Goal: Task Accomplishment & Management: Use online tool/utility

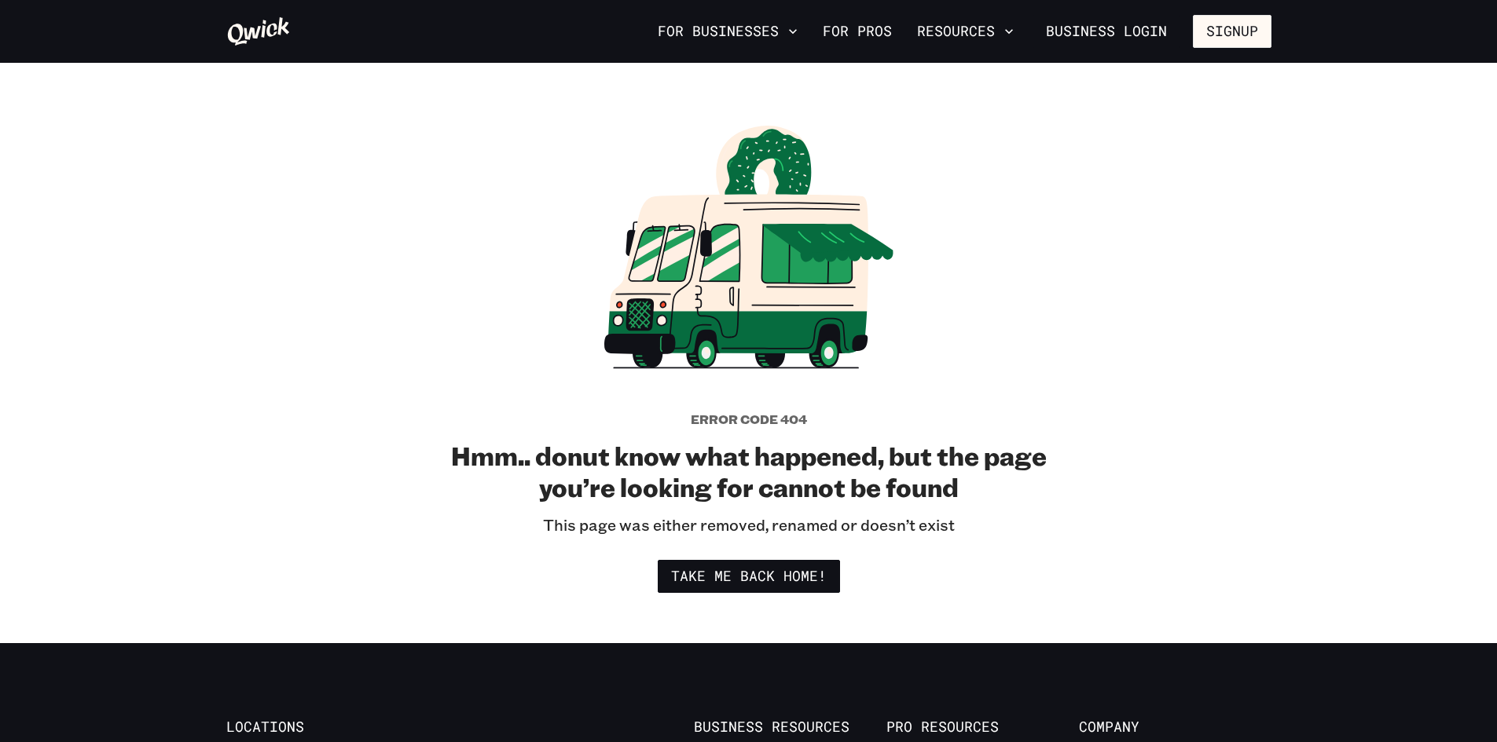
click at [740, 524] on p "This page was either removed, renamed or doesn’t exist" at bounding box center [749, 525] width 412 height 20
click at [300, 29] on div at bounding box center [438, 31] width 425 height 31
click at [290, 29] on div at bounding box center [438, 31] width 425 height 31
click at [284, 30] on icon at bounding box center [258, 31] width 62 height 28
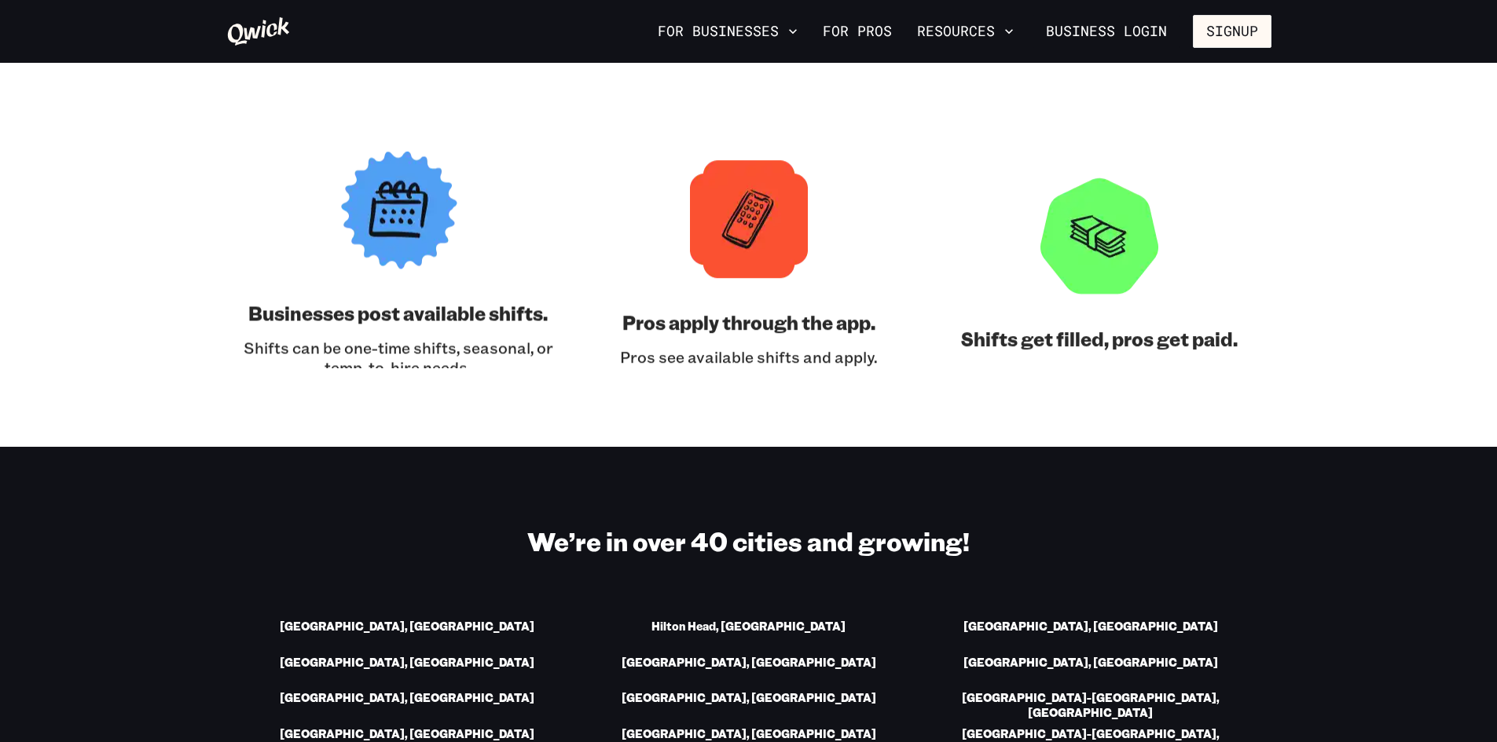
scroll to position [2200, 0]
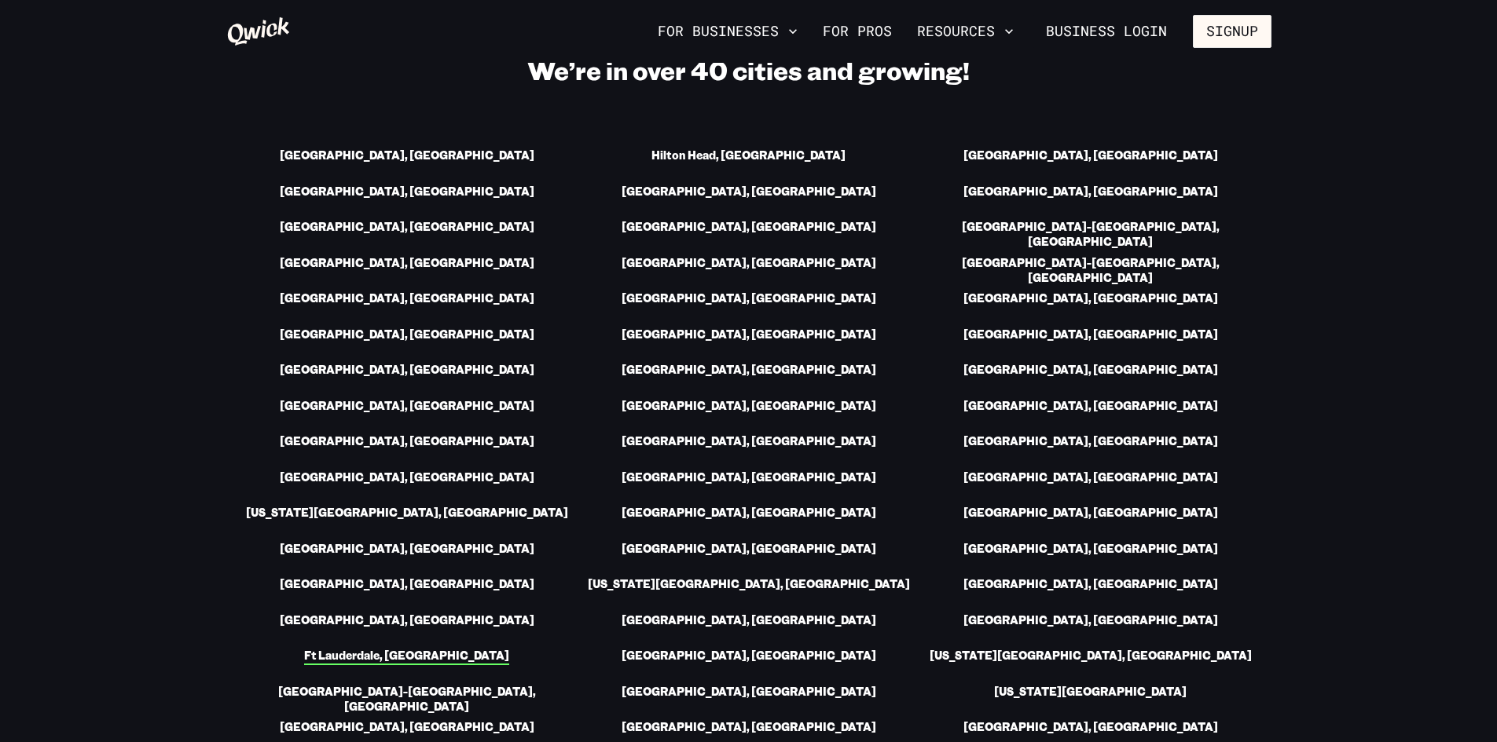
click at [444, 649] on link "Ft Lauderdale, FL" at bounding box center [406, 657] width 205 height 16
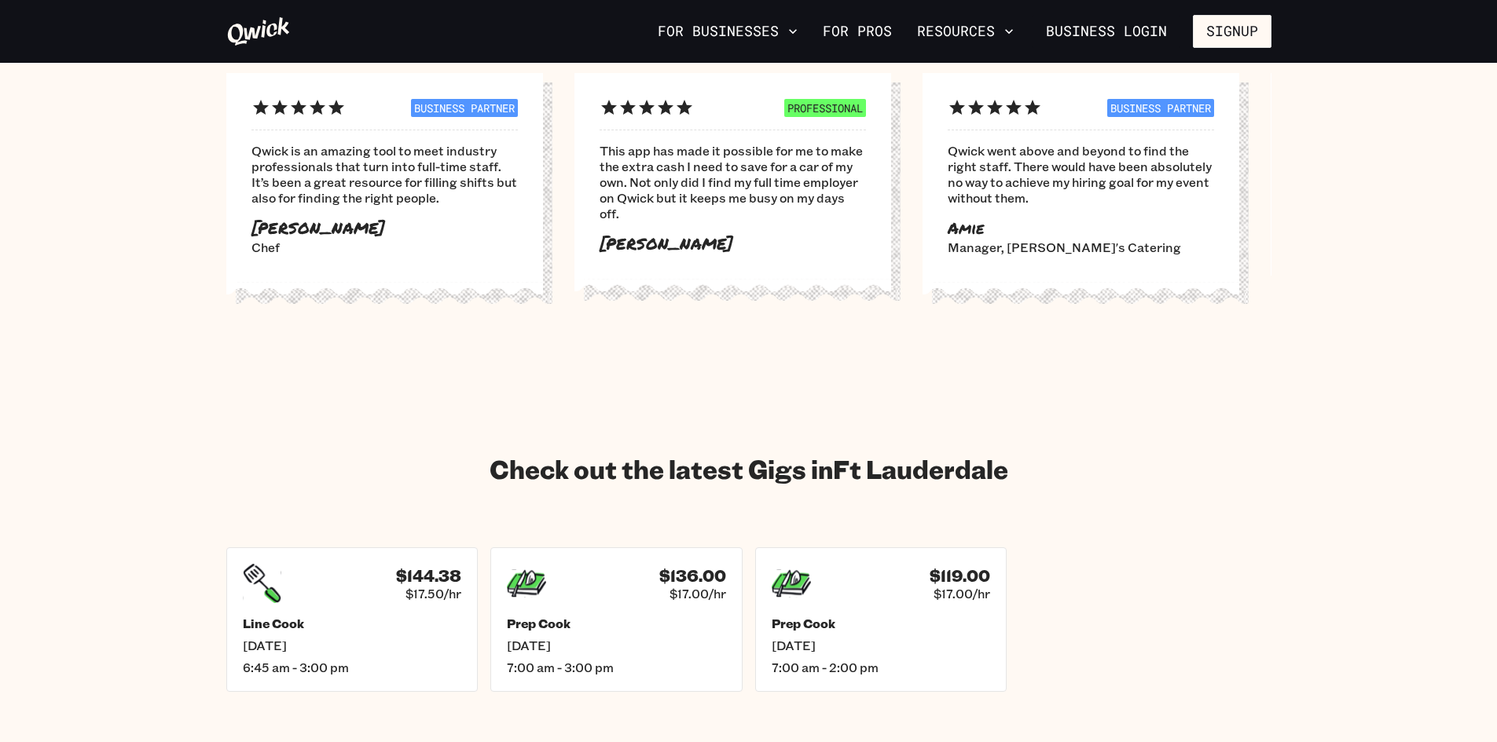
scroll to position [2200, 0]
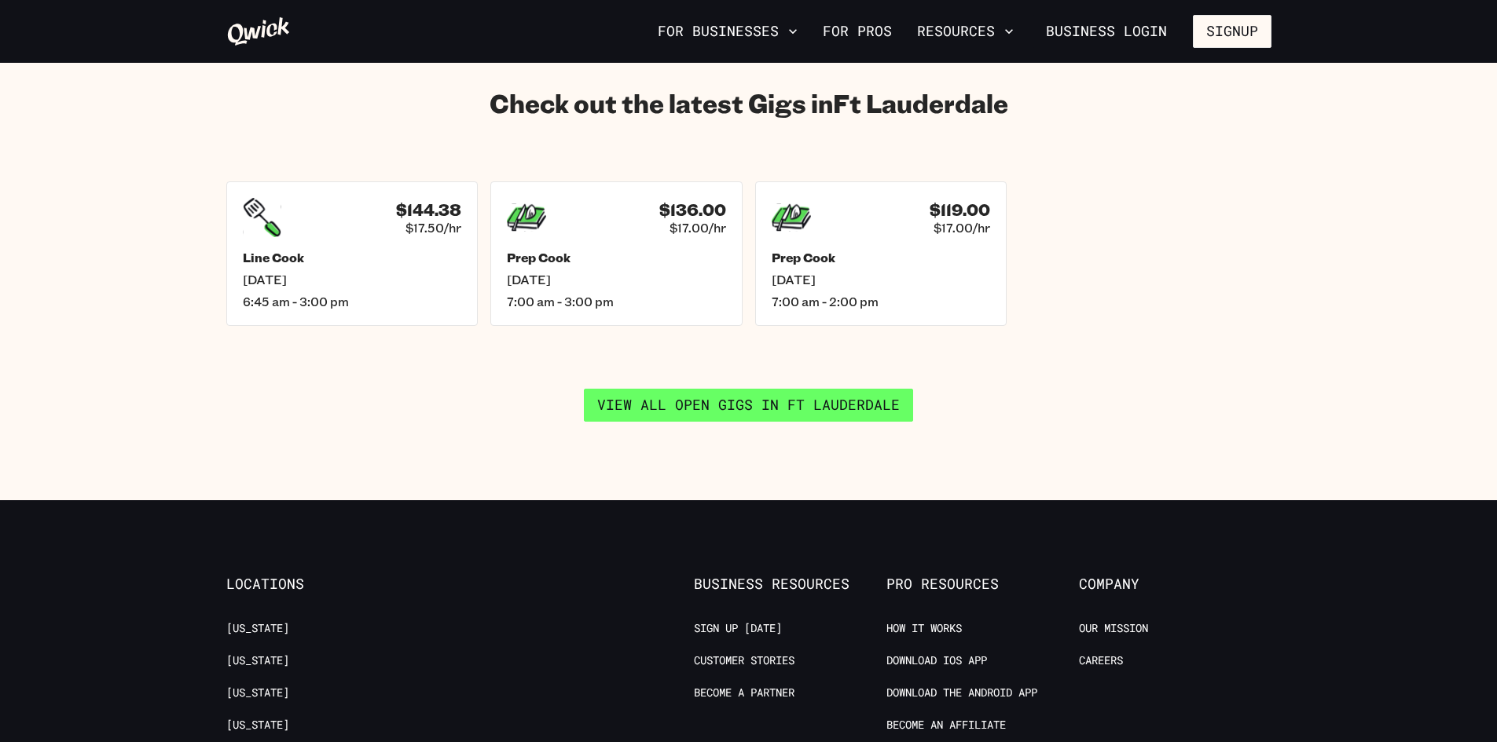
click at [720, 389] on link "View all open gigs in Ft Lauderdale" at bounding box center [748, 405] width 329 height 33
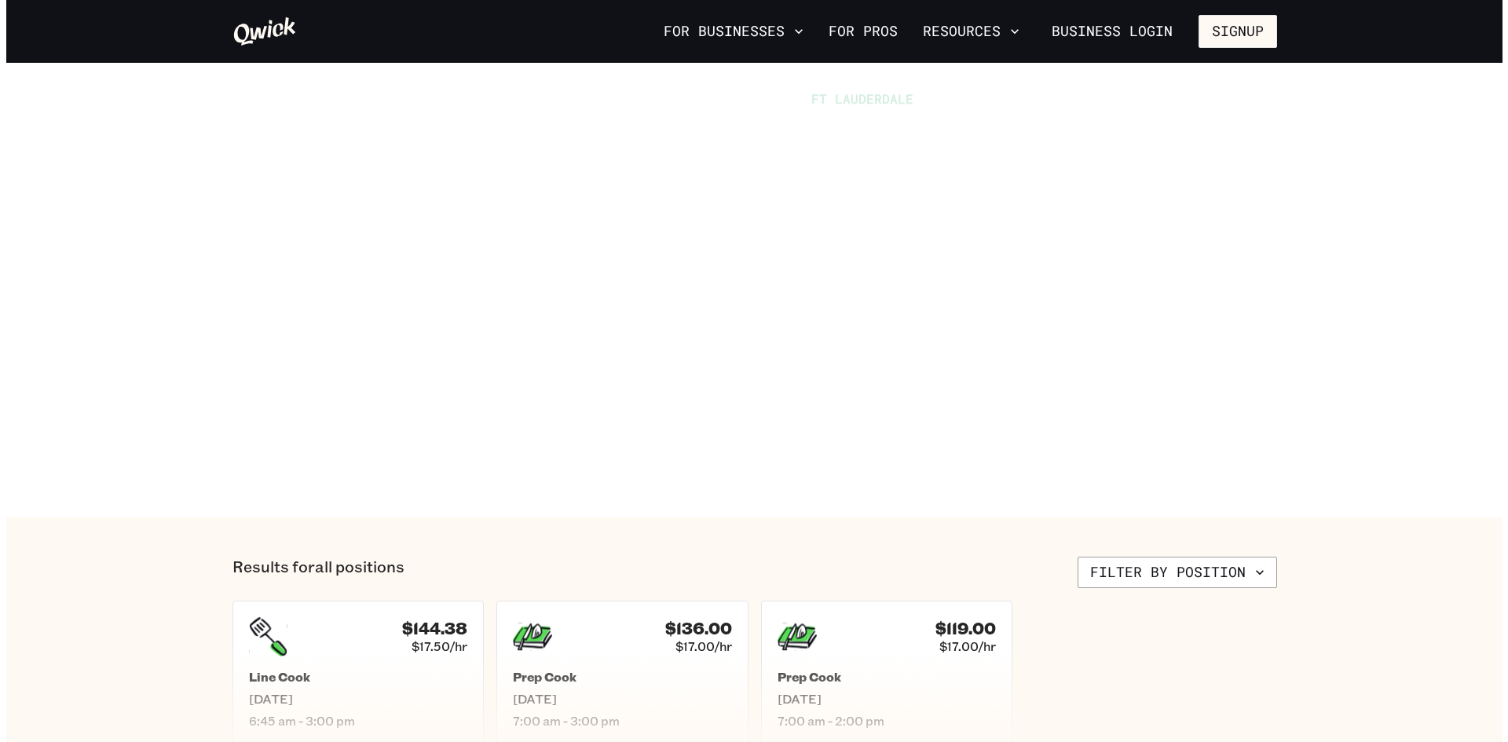
scroll to position [550, 0]
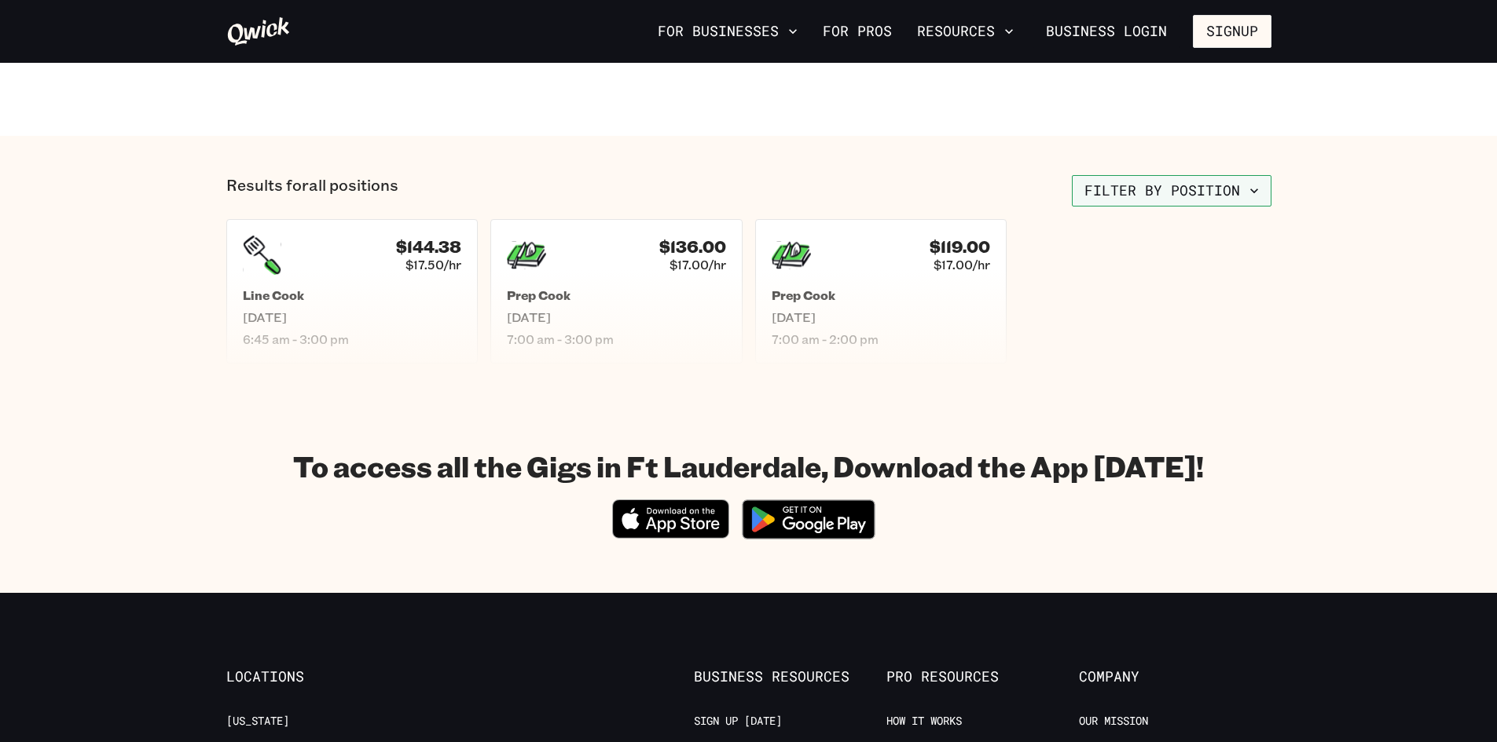
click at [1111, 193] on button "Filter by position" at bounding box center [1172, 190] width 200 height 31
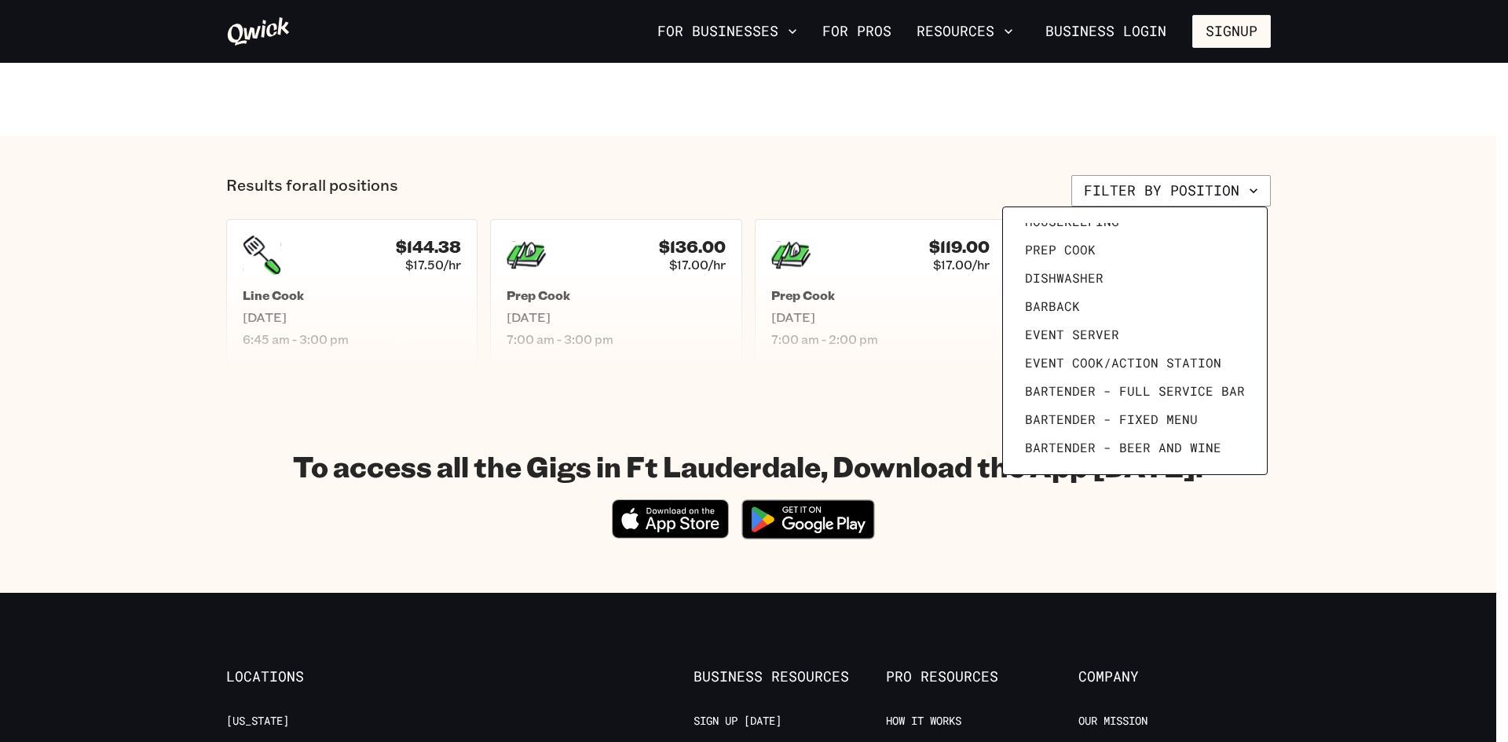
scroll to position [217, 0]
click at [1085, 305] on link "Barback" at bounding box center [1135, 303] width 233 height 28
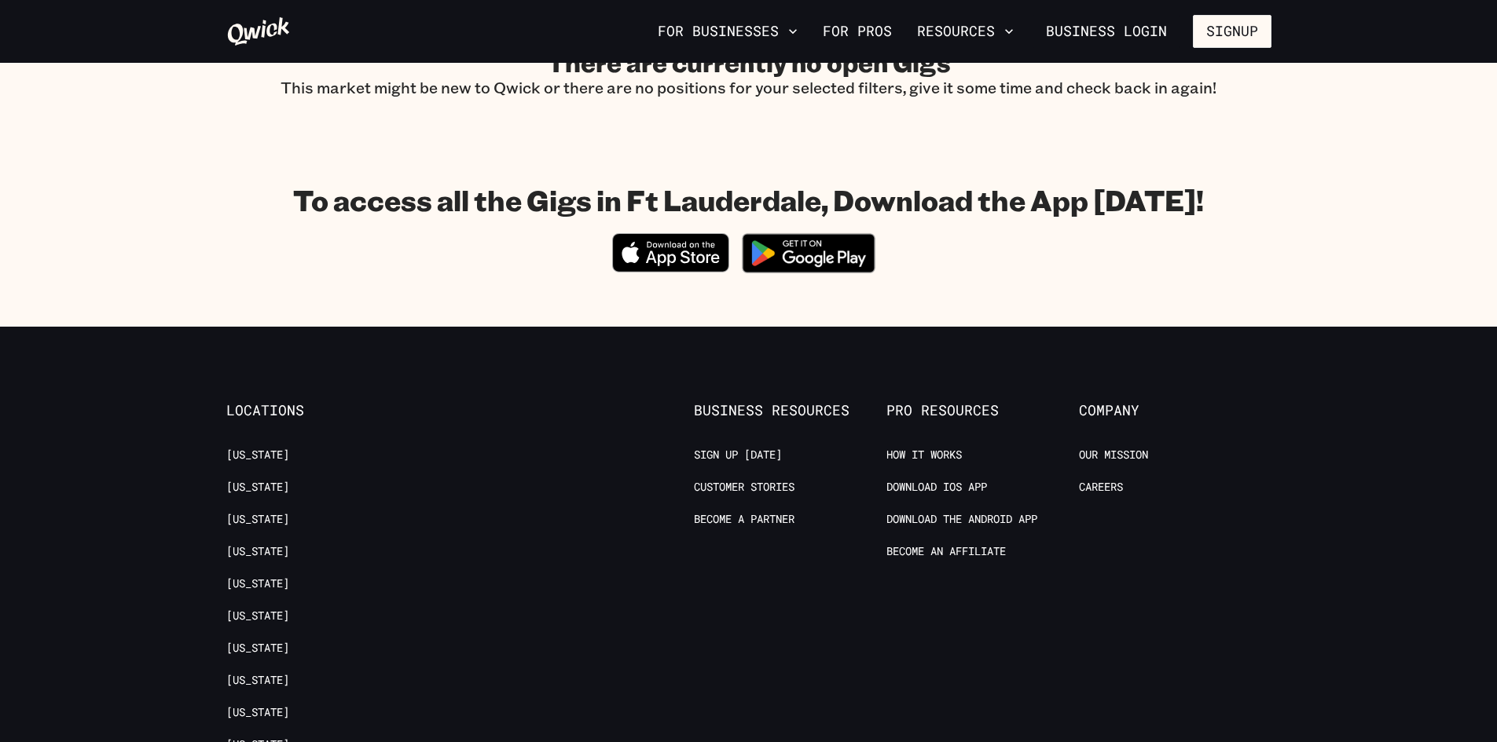
scroll to position [1100, 0]
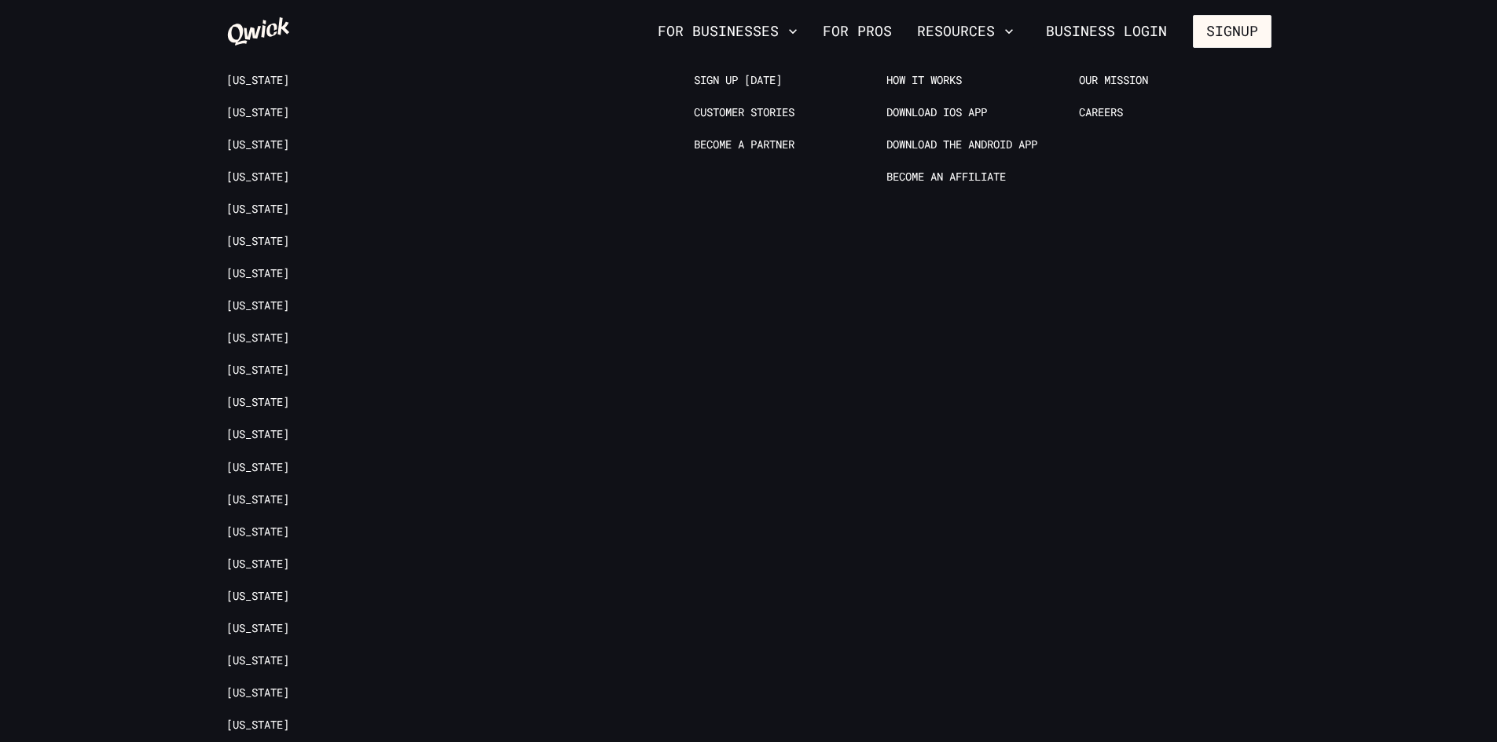
click at [254, 383] on ul "Arizona California Colorado District of Columbia Florida Georgia Illinois Kentu…" at bounding box center [322, 476] width 192 height 807
click at [263, 270] on link "[US_STATE]" at bounding box center [257, 273] width 63 height 15
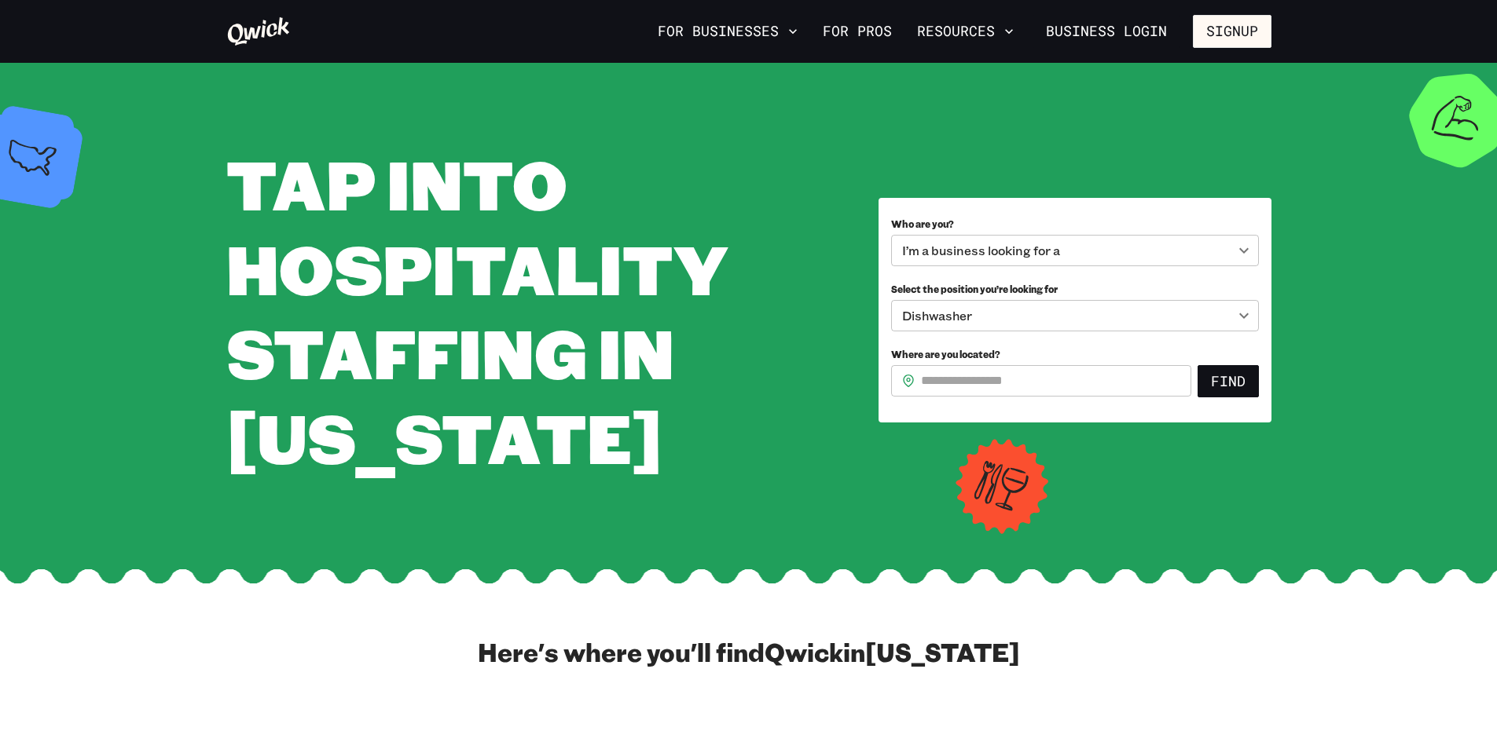
click at [1024, 312] on body "**********" at bounding box center [748, 371] width 1497 height 742
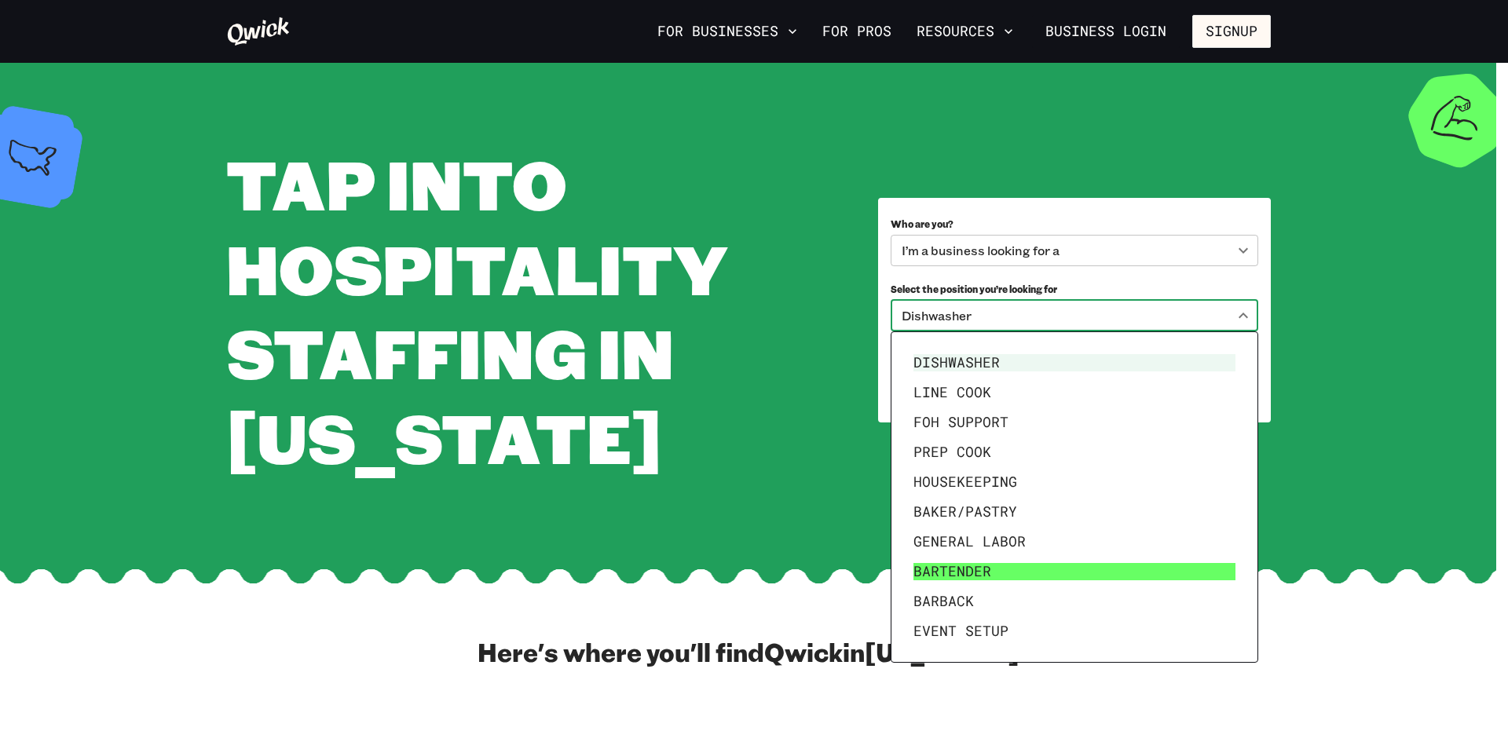
click at [1061, 564] on li "Bartender" at bounding box center [1074, 572] width 335 height 30
type input "*********"
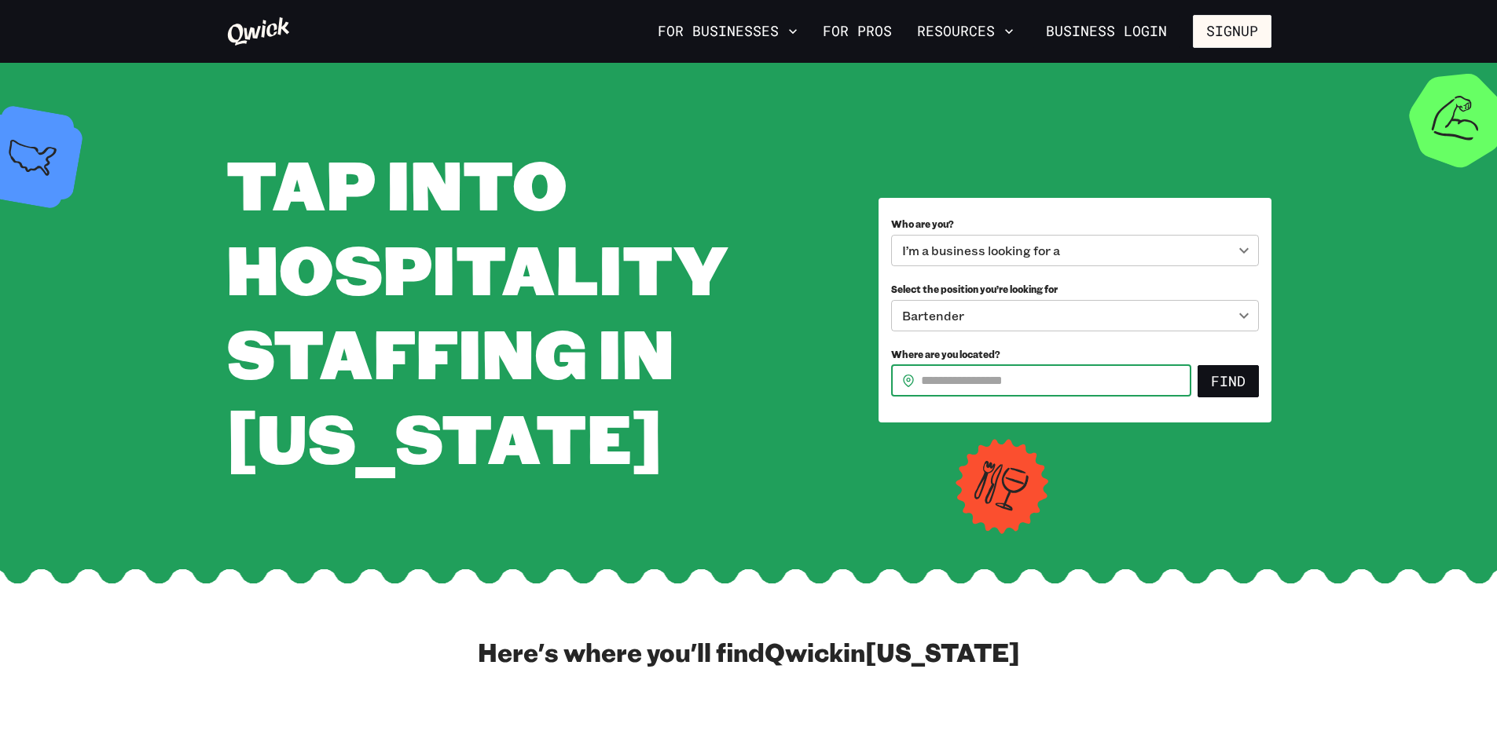
click at [1050, 381] on input "Where are you located?" at bounding box center [1056, 380] width 270 height 31
type input "*****"
click at [1237, 389] on button "Find" at bounding box center [1227, 381] width 61 height 33
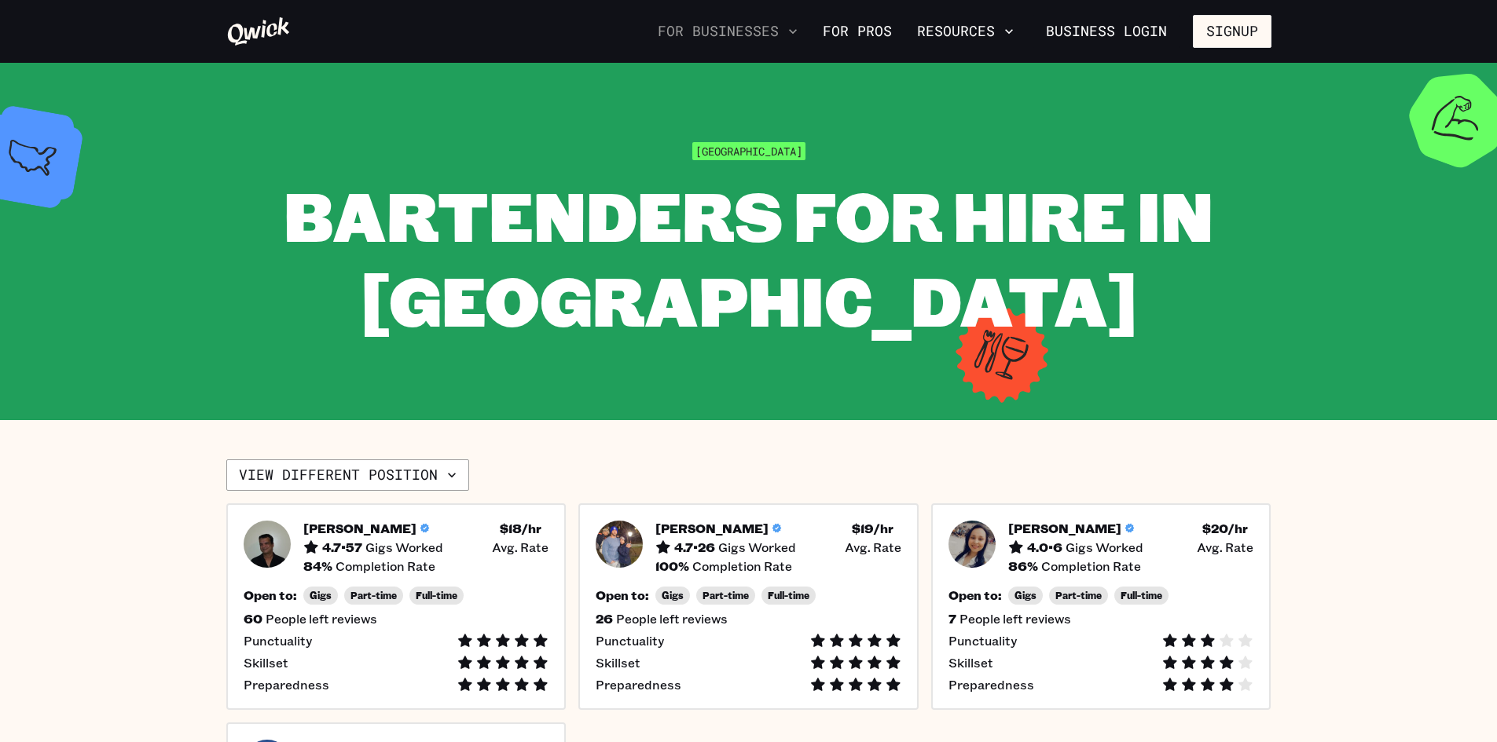
click at [759, 31] on button "For Businesses" at bounding box center [727, 31] width 152 height 27
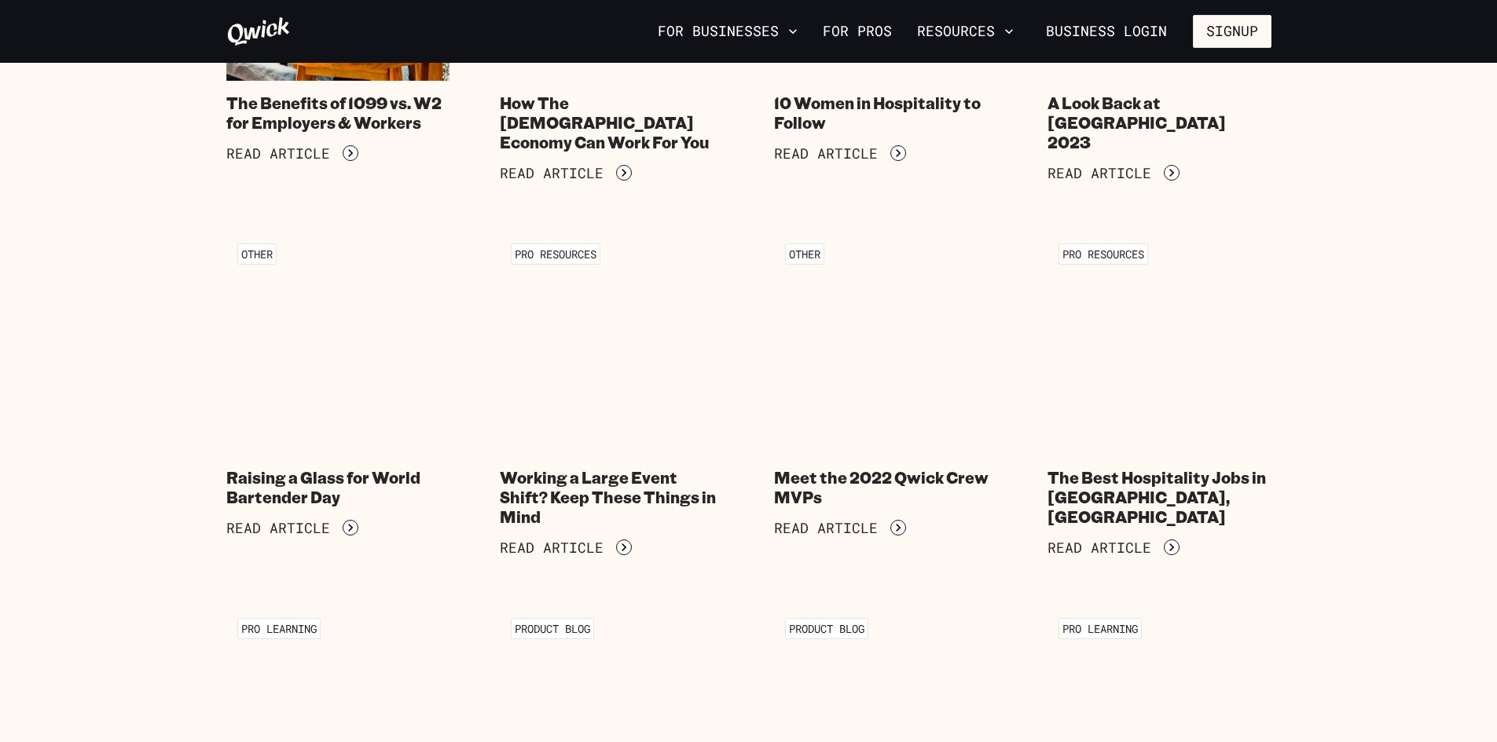
scroll to position [5028, 0]
